Goal: Transaction & Acquisition: Book appointment/travel/reservation

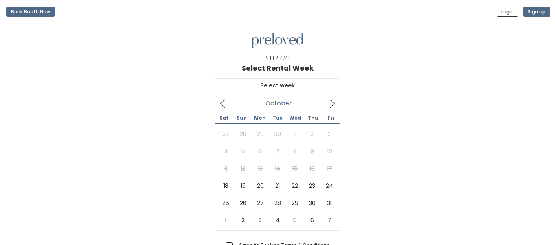
click at [334, 106] on icon at bounding box center [332, 104] width 9 height 9
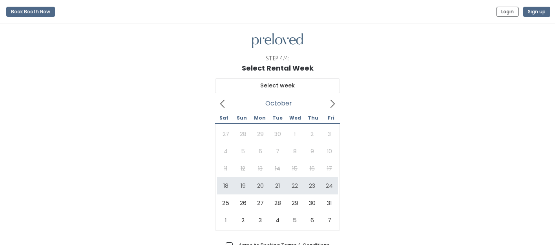
click at [224, 165] on div "27 28 29 30 1 2 3 4 5 6 7 8 9 10 11 12 13 14 15 16 17 18 19 20 21 22 23 24 25 2…" at bounding box center [277, 177] width 121 height 104
click at [220, 102] on icon at bounding box center [222, 104] width 9 height 9
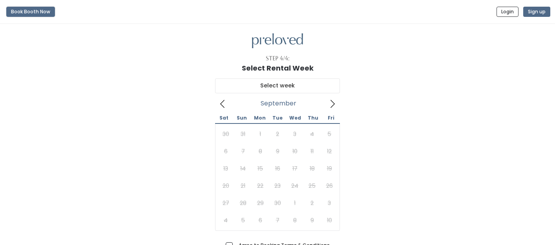
click at [27, 12] on button "Book Booth Now" at bounding box center [30, 12] width 49 height 10
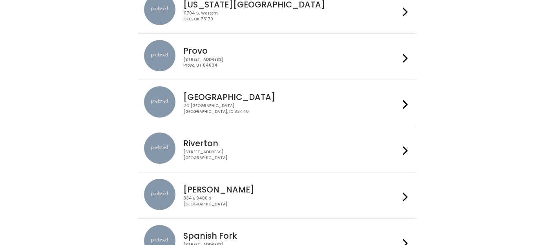
scroll to position [278, 0]
click at [380, 56] on div "Provo 230 W Cougar Blvd Provo, UT 84604" at bounding box center [289, 53] width 219 height 28
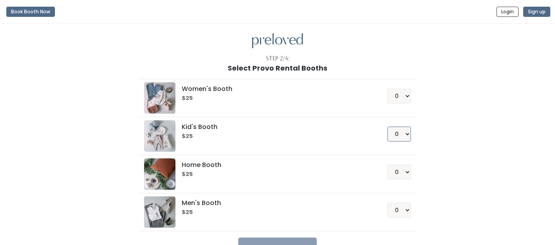
click at [406, 136] on select "0 1 2 3 4" at bounding box center [399, 134] width 24 height 15
select select "1"
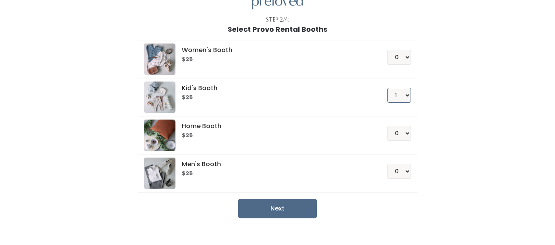
scroll to position [52, 0]
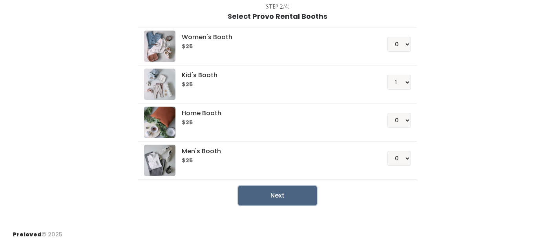
click at [285, 193] on button "Next" at bounding box center [277, 196] width 78 height 20
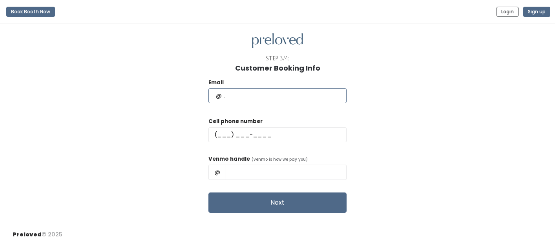
click at [281, 97] on input "text" at bounding box center [277, 95] width 138 height 15
type input "sissyg72@yahoo.com"
click at [253, 134] on input "text" at bounding box center [277, 134] width 138 height 15
click at [245, 135] on input "text" at bounding box center [277, 134] width 138 height 15
click at [265, 130] on input "text" at bounding box center [277, 134] width 138 height 15
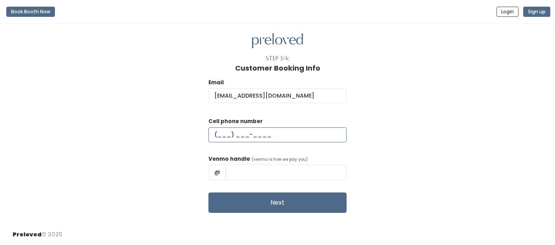
type input "(512) 905-1124"
click at [256, 169] on input "text" at bounding box center [285, 172] width 121 height 15
type input "Emerson-P"
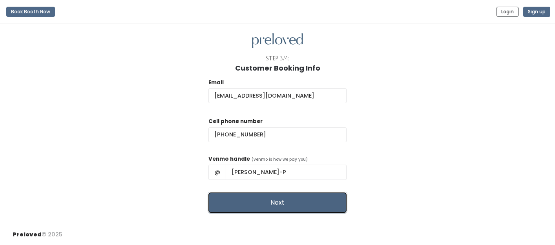
click at [268, 202] on button "Next" at bounding box center [277, 203] width 138 height 20
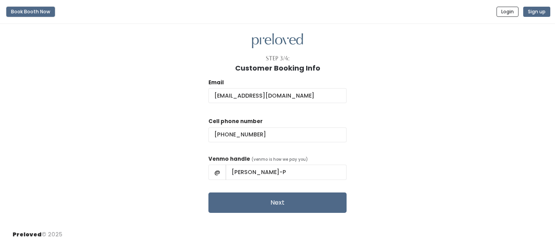
click at [24, 10] on button "Book Booth Now" at bounding box center [30, 12] width 49 height 10
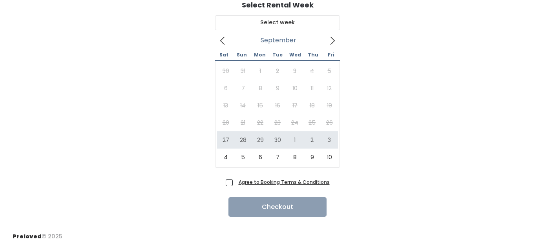
scroll to position [65, 0]
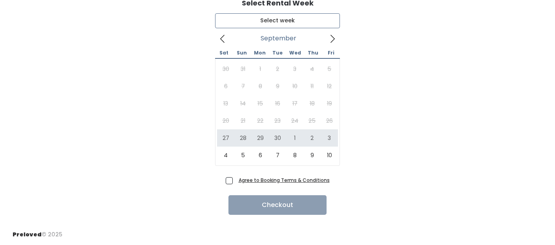
type input "September 27 to October 3"
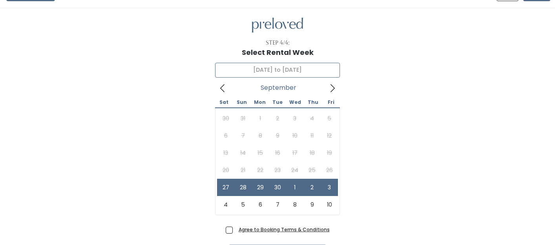
scroll to position [16, 0]
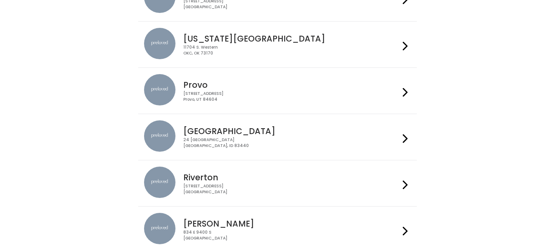
scroll to position [242, 0]
click at [367, 87] on h4 "Provo" at bounding box center [291, 85] width 216 height 9
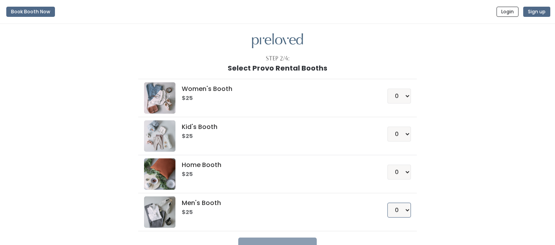
click at [406, 209] on select "0 1 2 3 4" at bounding box center [399, 210] width 24 height 15
select select "1"
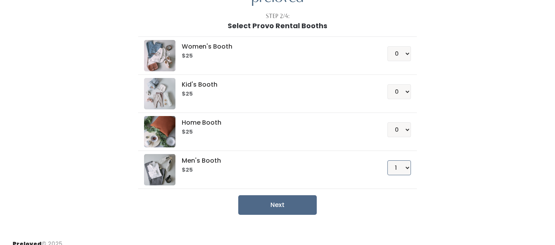
scroll to position [52, 0]
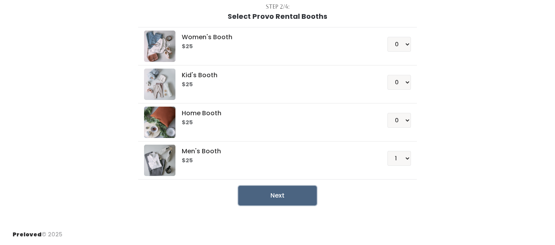
click at [280, 195] on button "Next" at bounding box center [277, 196] width 78 height 20
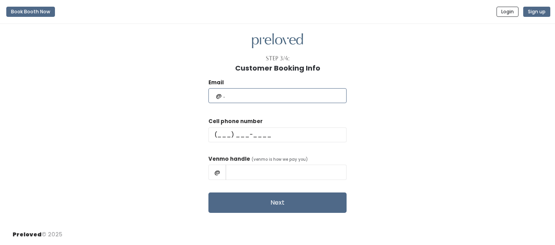
click at [264, 93] on input "text" at bounding box center [277, 95] width 138 height 15
type input "[EMAIL_ADDRESS][DOMAIN_NAME]"
click at [251, 133] on input "text" at bounding box center [277, 134] width 138 height 15
type input "[PHONE_NUMBER]"
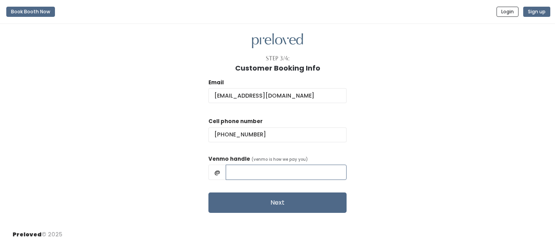
click at [261, 168] on input "text" at bounding box center [285, 172] width 121 height 15
type input "[PERSON_NAME]-P"
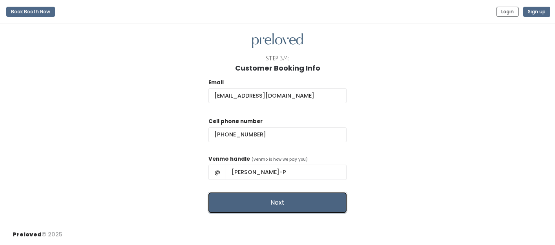
click at [272, 197] on button "Next" at bounding box center [277, 203] width 138 height 20
